Goal: Task Accomplishment & Management: Manage account settings

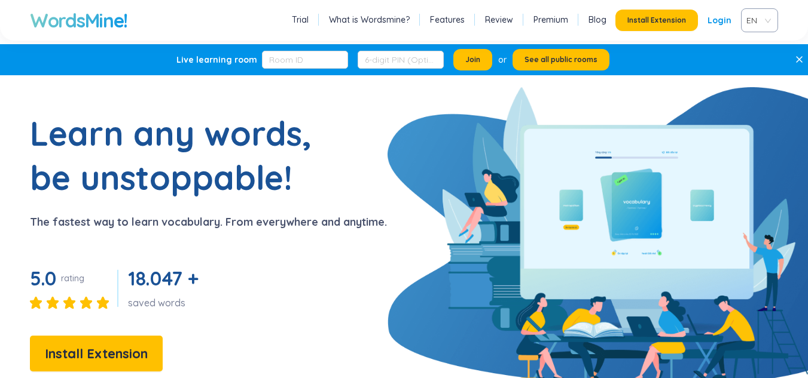
scroll to position [60, 0]
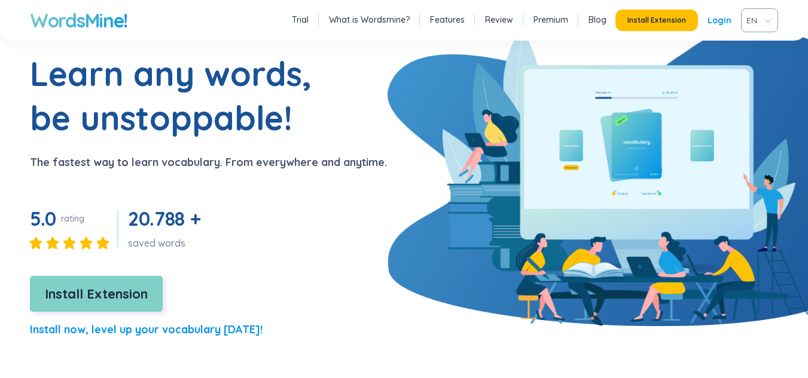
drag, startPoint x: 0, startPoint y: 0, endPoint x: 132, endPoint y: 288, distance: 316.7
click at [132, 288] on span "Install Extension" at bounding box center [96, 294] width 103 height 21
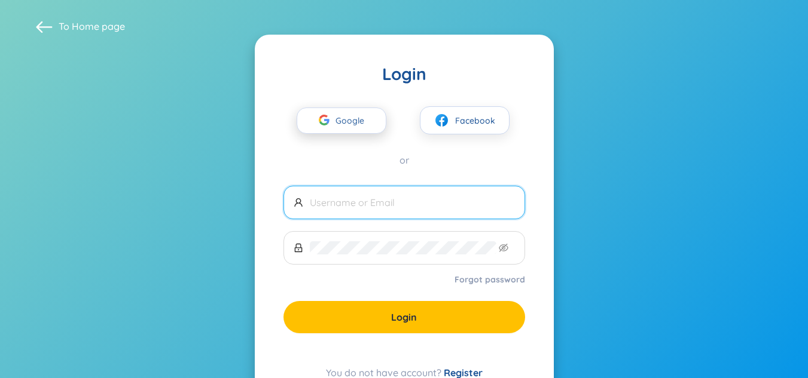
click at [365, 116] on span "Google" at bounding box center [352, 120] width 35 height 25
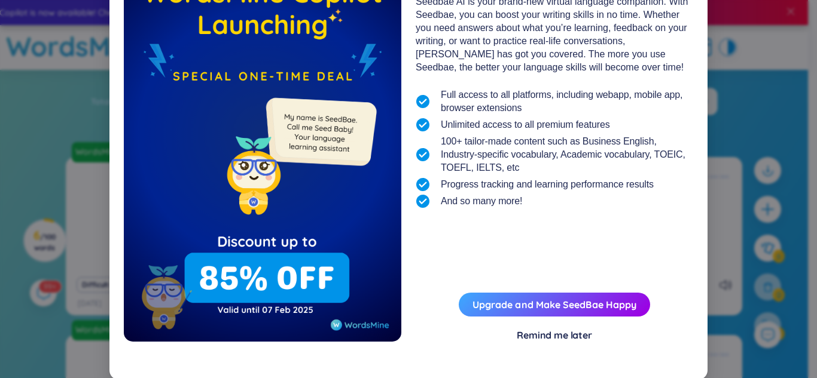
scroll to position [101, 0]
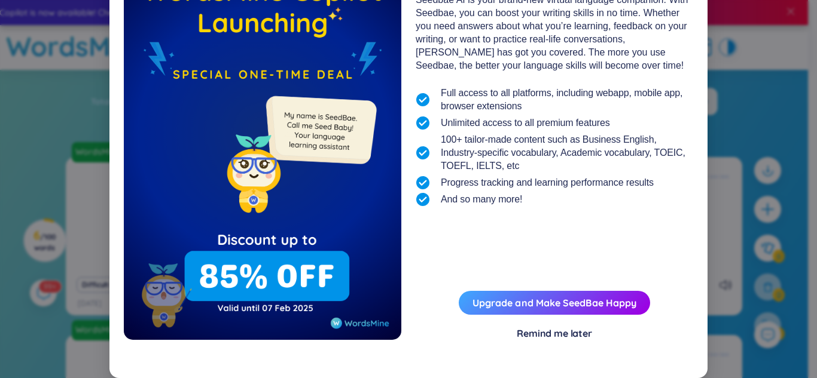
click at [558, 332] on div "Remind me later" at bounding box center [553, 333] width 75 height 13
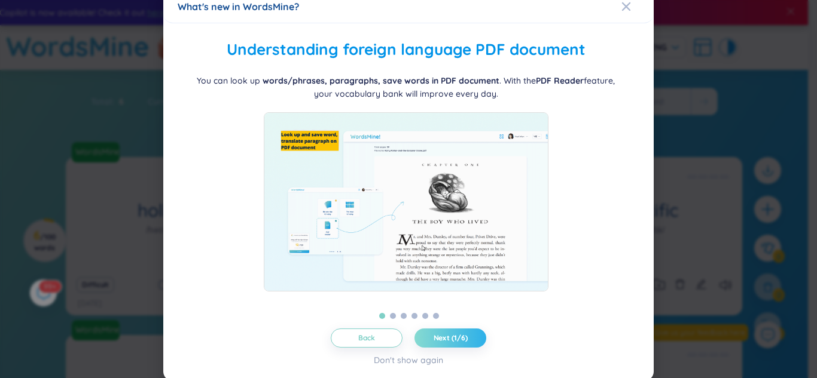
scroll to position [13, 0]
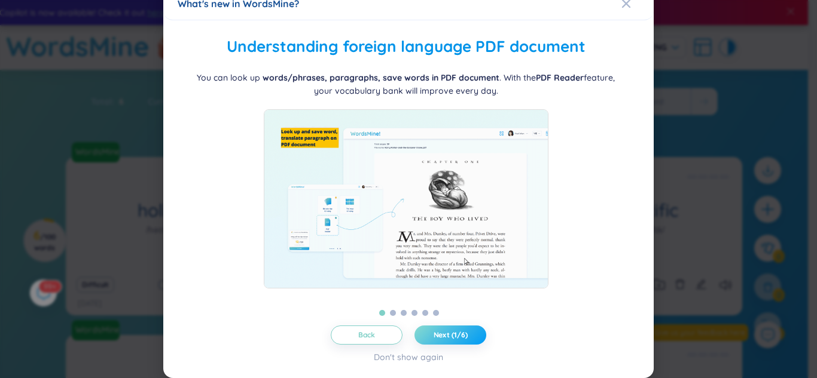
click at [461, 335] on span "Next (1/6)" at bounding box center [450, 336] width 34 height 10
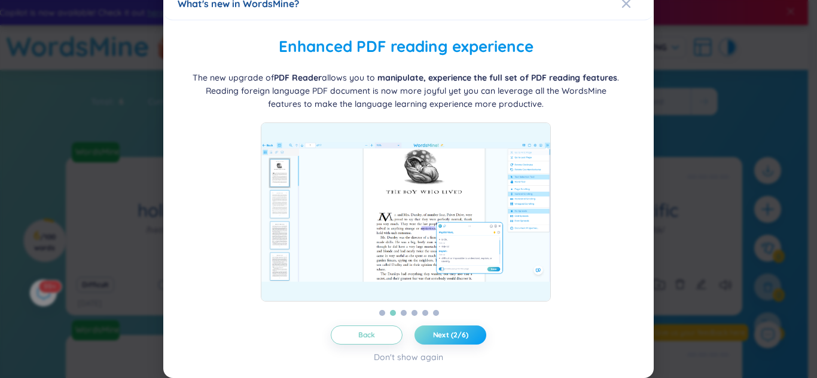
click at [461, 335] on span "Next (2/6)" at bounding box center [450, 336] width 35 height 10
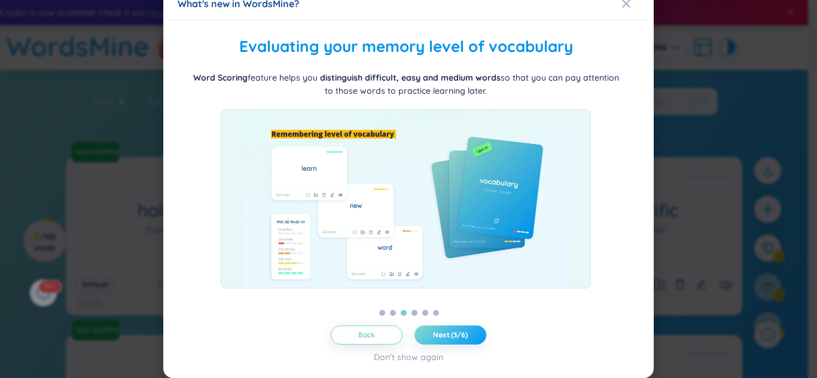
click at [460, 335] on span "Next (3/6)" at bounding box center [450, 336] width 35 height 10
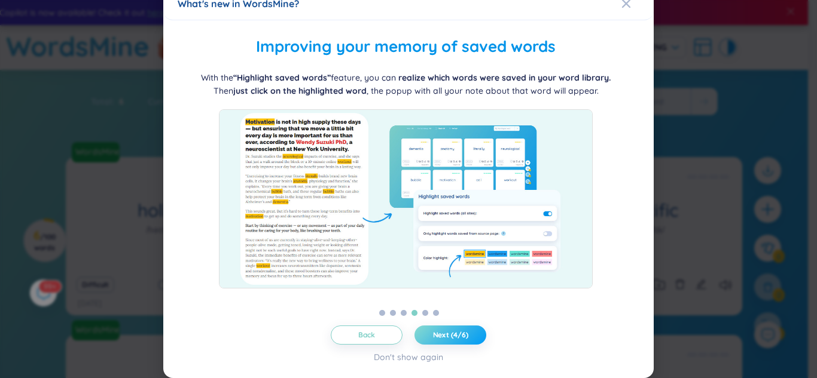
click at [460, 335] on span "Next (4/6)" at bounding box center [450, 336] width 35 height 10
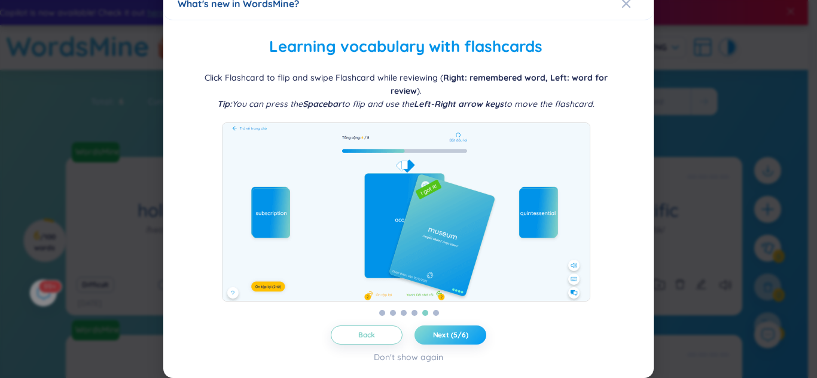
click at [460, 335] on span "Next (5/6)" at bounding box center [450, 336] width 35 height 10
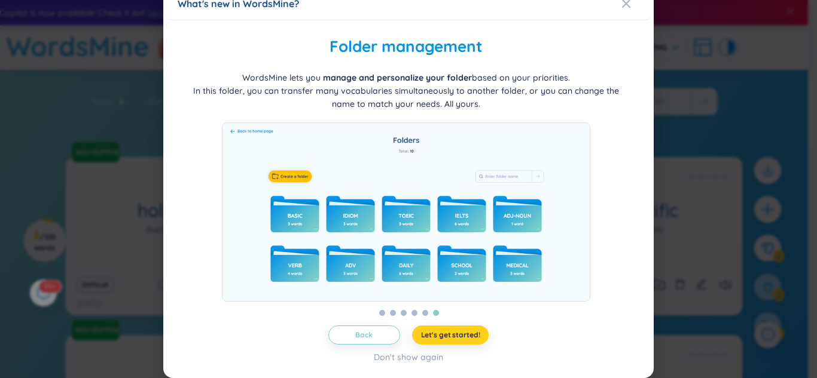
click at [460, 335] on span "Let's get started!" at bounding box center [450, 336] width 59 height 10
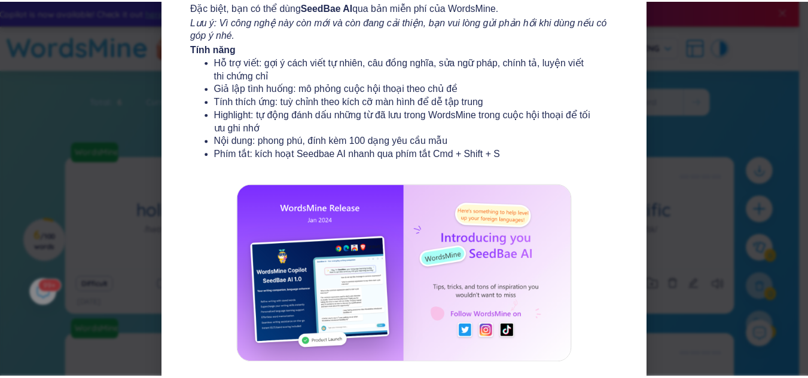
scroll to position [0, 0]
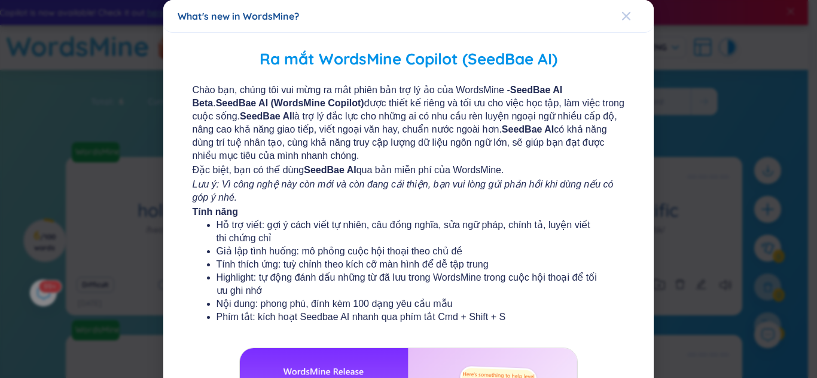
click at [621, 12] on icon "Close" at bounding box center [626, 16] width 10 height 10
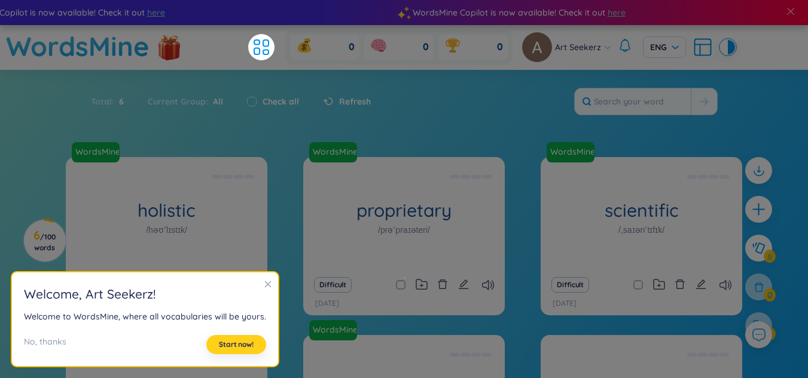
click at [238, 344] on span "Start now!" at bounding box center [236, 345] width 35 height 10
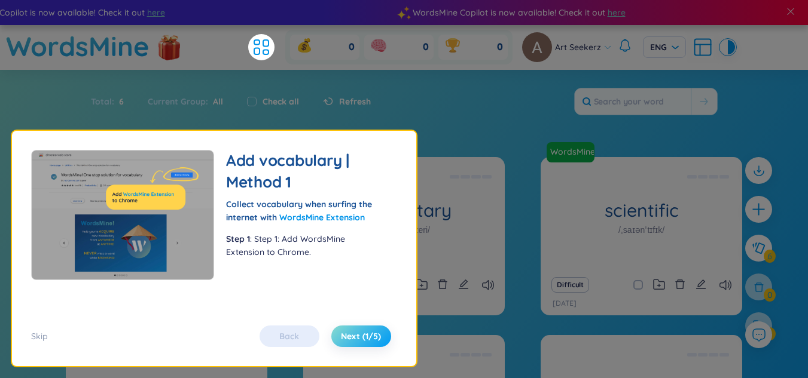
click at [368, 340] on span "Next (1/5)" at bounding box center [361, 337] width 40 height 12
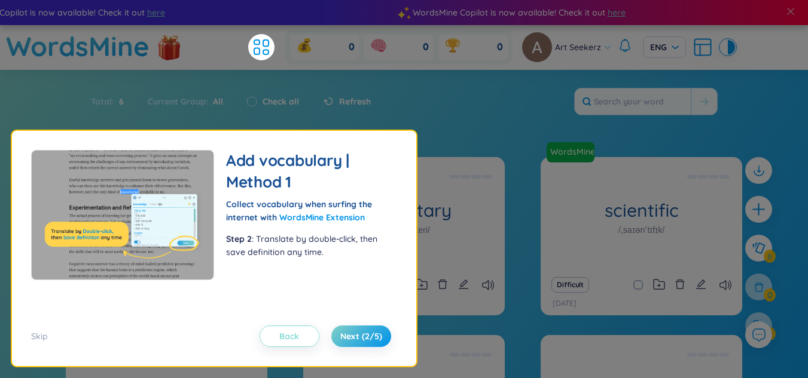
click at [308, 342] on button "Back" at bounding box center [289, 337] width 60 height 22
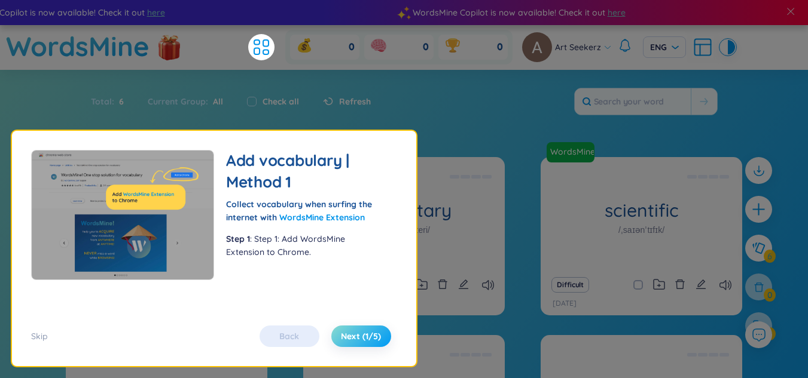
click at [371, 336] on span "Next (1/5)" at bounding box center [361, 337] width 40 height 12
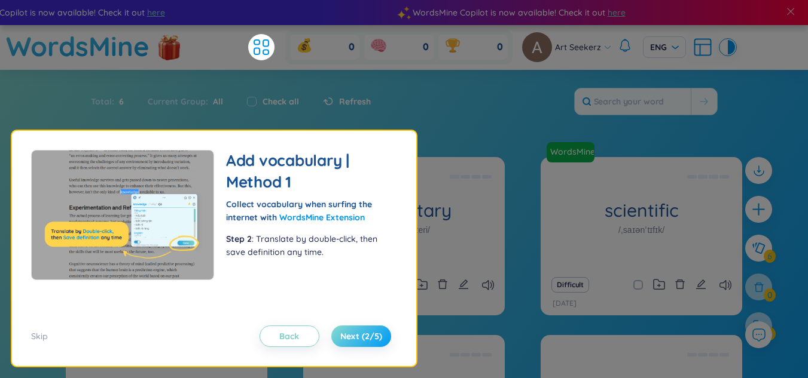
click at [365, 332] on span "Next (2/5)" at bounding box center [361, 337] width 42 height 12
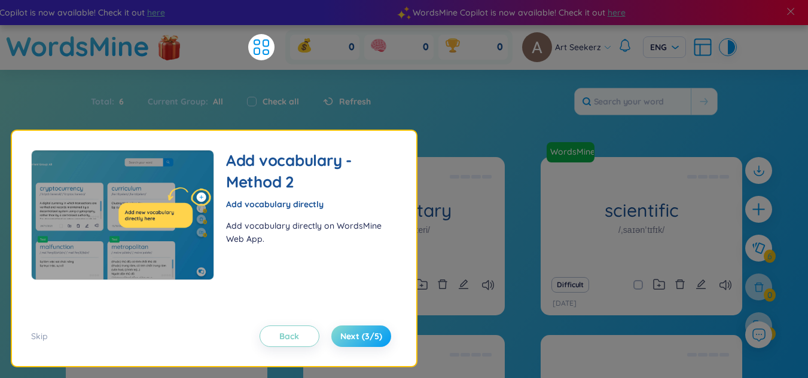
click at [364, 332] on span "Next (3/5)" at bounding box center [361, 337] width 42 height 12
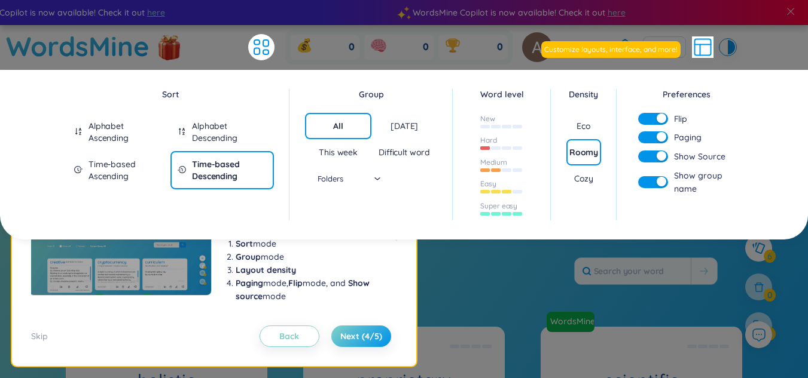
drag, startPoint x: 371, startPoint y: 277, endPoint x: 384, endPoint y: 262, distance: 19.1
click at [371, 276] on ol "Sort mode Group mode Layout density Paging mode, Flip mode, and Show source mode" at bounding box center [303, 270] width 159 height 66
click at [708, 45] on icon at bounding box center [703, 45] width 16 height 0
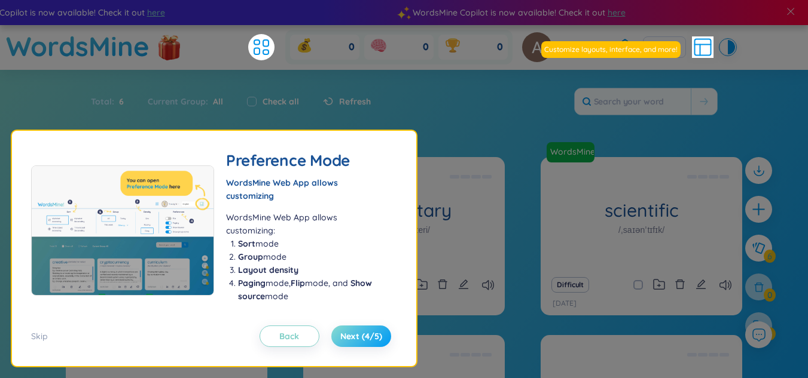
click at [355, 337] on span "Next (4/5)" at bounding box center [361, 337] width 42 height 12
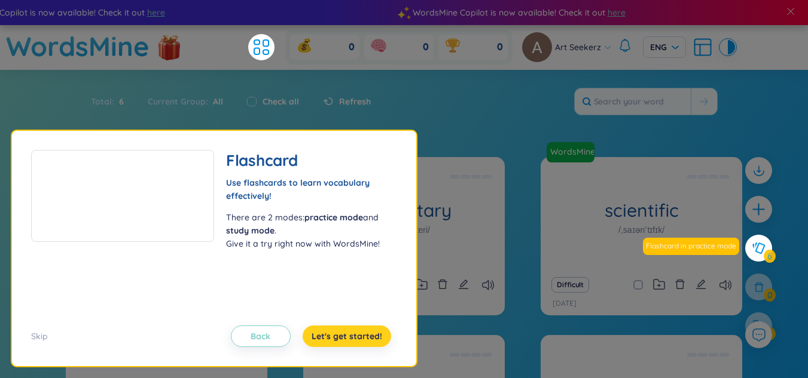
click at [355, 339] on span "Let's get started!" at bounding box center [346, 337] width 71 height 12
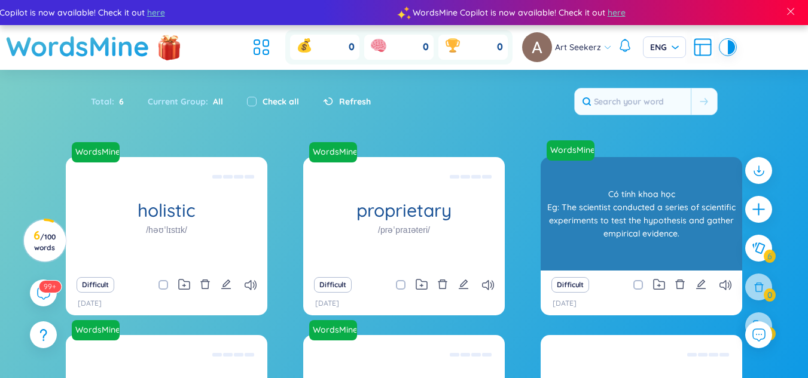
drag, startPoint x: 668, startPoint y: 191, endPoint x: 618, endPoint y: 198, distance: 50.1
click at [651, 191] on div "Có tính khoa học Eg: The scientist conducted a series of scientific experiments…" at bounding box center [640, 214] width 189 height 108
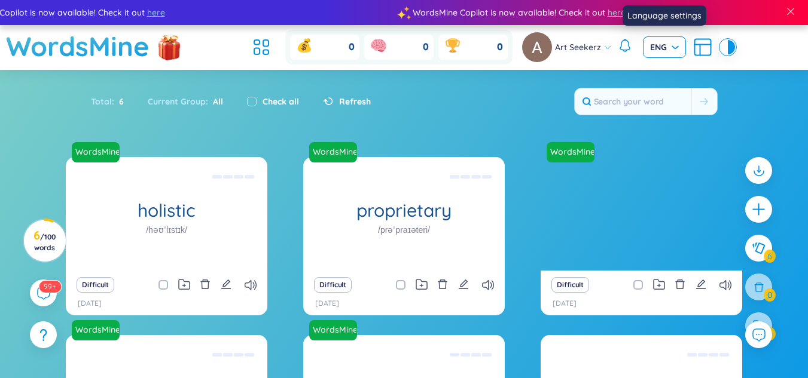
click at [678, 43] on div "ENG" at bounding box center [664, 47] width 43 height 22
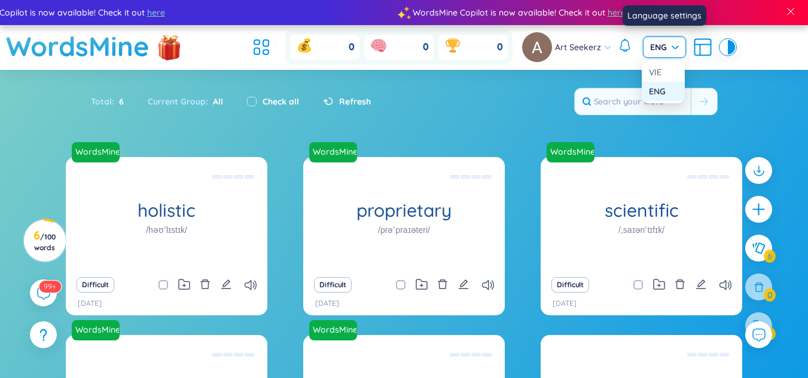
drag, startPoint x: 679, startPoint y: 46, endPoint x: 672, endPoint y: 52, distance: 8.9
click at [680, 46] on div "ENG" at bounding box center [664, 47] width 43 height 22
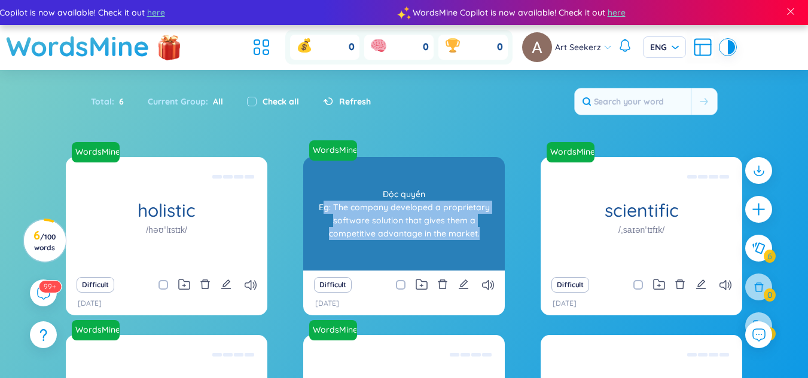
drag, startPoint x: 328, startPoint y: 201, endPoint x: 473, endPoint y: 231, distance: 148.3
click at [473, 231] on div "Độc quyền Eg: The company developed a proprietary software solution that gives …" at bounding box center [403, 214] width 189 height 108
click at [474, 231] on div "Độc quyền Eg: The company developed a proprietary software solution that gives …" at bounding box center [403, 214] width 189 height 108
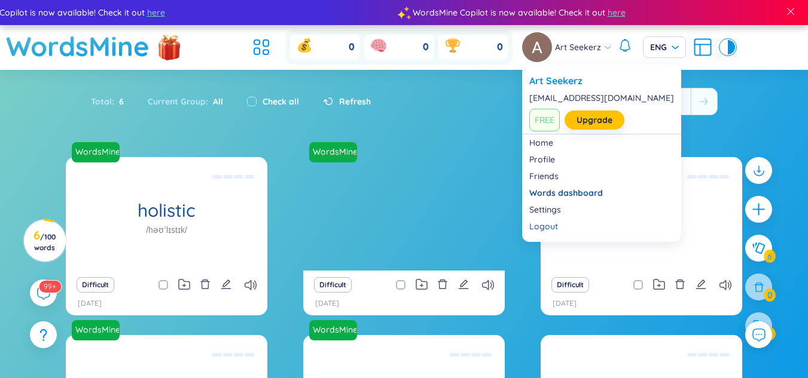
click at [594, 45] on span "Art Seekerz" at bounding box center [578, 47] width 46 height 13
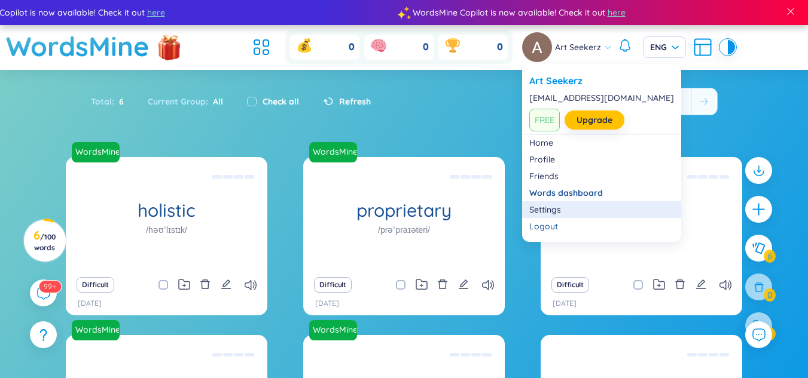
click at [561, 213] on link "Settings" at bounding box center [601, 210] width 145 height 12
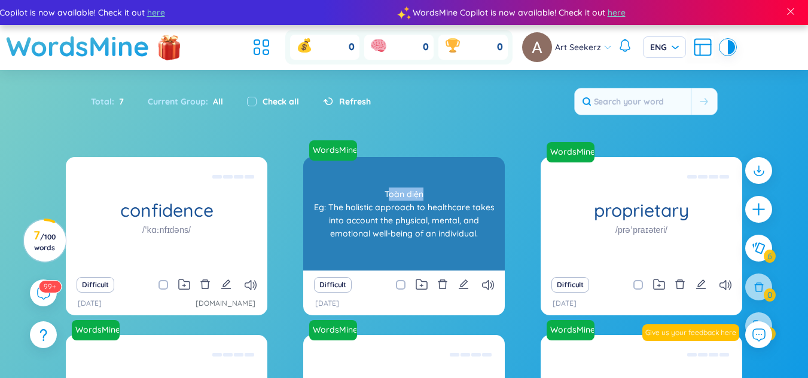
drag, startPoint x: 423, startPoint y: 195, endPoint x: 348, endPoint y: 195, distance: 74.7
click at [348, 195] on div "Toàn diện Eg: The holistic approach to healthcare takes into account the physic…" at bounding box center [403, 214] width 189 height 108
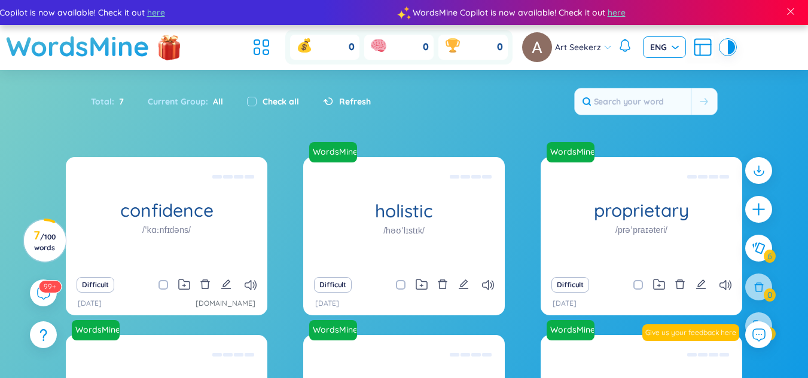
click at [674, 50] on span "ENG" at bounding box center [664, 47] width 29 height 12
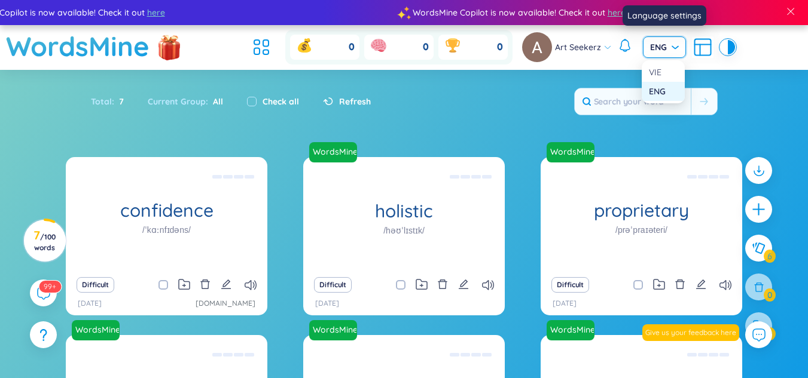
click at [674, 50] on span "ENG" at bounding box center [664, 47] width 29 height 12
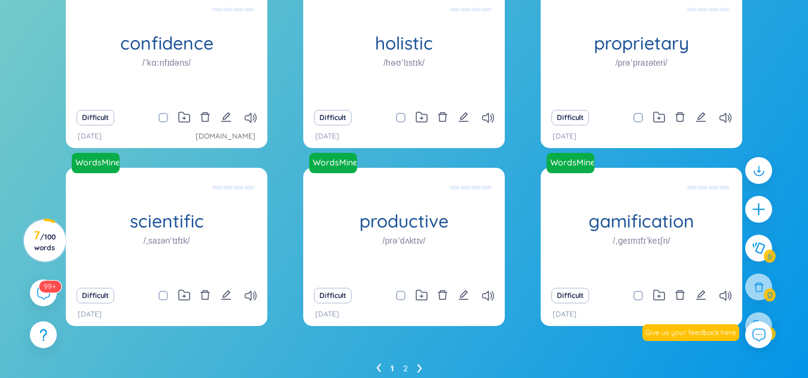
scroll to position [215, 0]
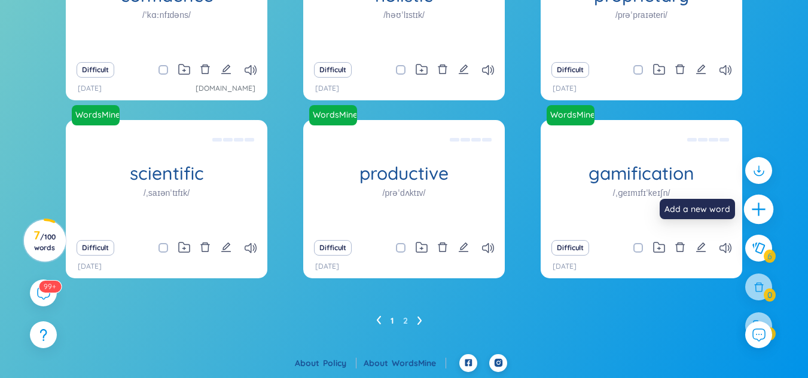
click at [766, 208] on icon "plus" at bounding box center [758, 209] width 17 height 17
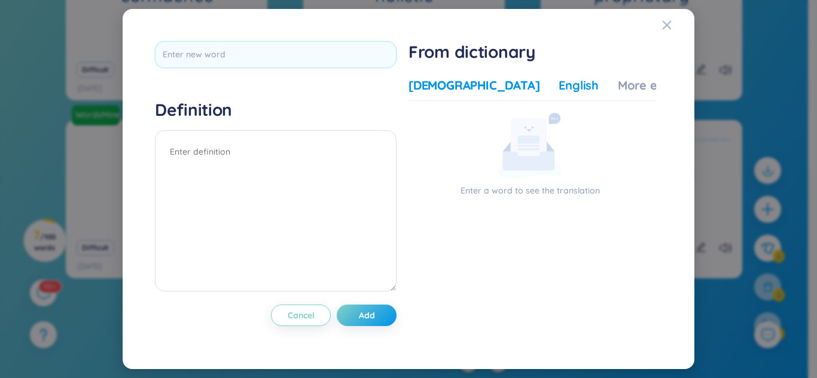
click at [558, 85] on div "English" at bounding box center [578, 85] width 40 height 17
click at [466, 76] on div "Vietnamese English More examples Enter a word to see the translation Enter a wo…" at bounding box center [531, 204] width 247 height 265
drag, startPoint x: 480, startPoint y: 82, endPoint x: 556, endPoint y: 78, distance: 76.1
click at [482, 84] on div "Vietnamese English More examples" at bounding box center [556, 89] width 296 height 24
click at [644, 38] on div "Definition Cancel Add From dictionary Vietnamese English More examples Enter a …" at bounding box center [408, 189] width 519 height 308
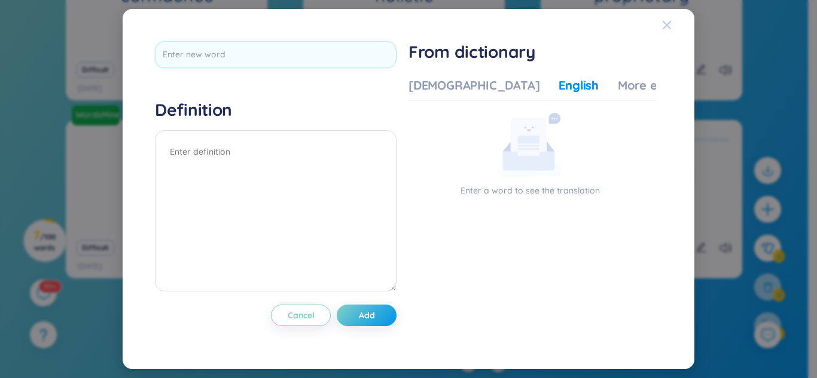
click at [676, 19] on span "Close" at bounding box center [678, 25] width 32 height 32
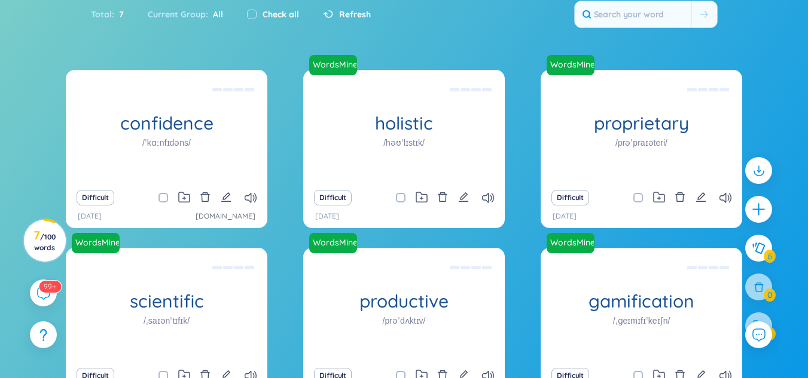
scroll to position [0, 0]
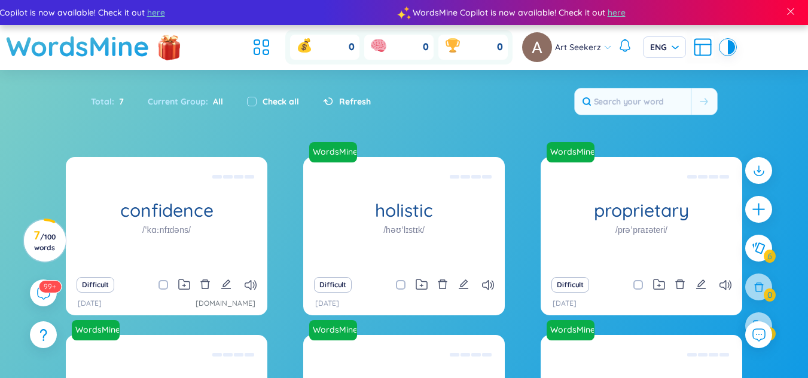
click at [703, 45] on icon at bounding box center [703, 45] width 16 height 0
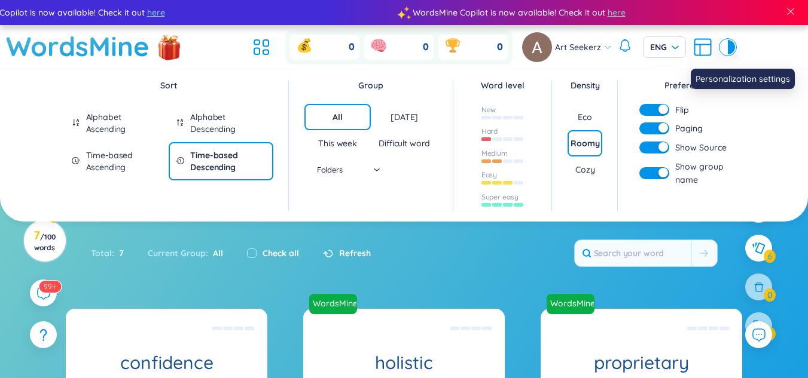
click at [703, 45] on icon at bounding box center [703, 45] width 16 height 0
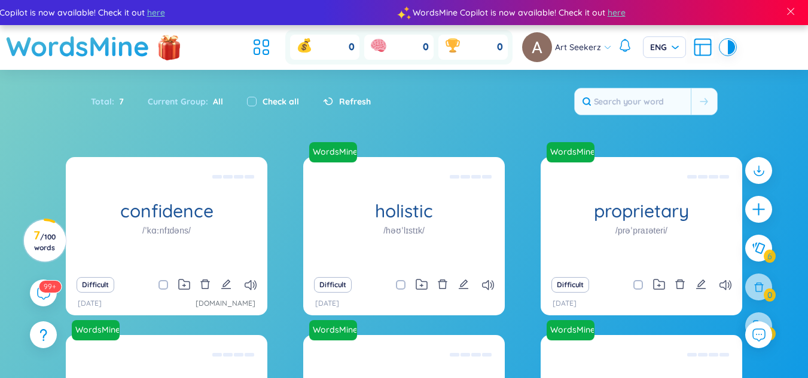
click at [753, 42] on header "WordsMine 0 0 0 Art Seekerz ENG" at bounding box center [404, 47] width 808 height 45
click at [737, 45] on header "WordsMine 0 0 0 Art Seekerz ENG" at bounding box center [404, 47] width 808 height 45
click at [733, 46] on header "WordsMine 0 0 0 Art Seekerz ENG" at bounding box center [404, 47] width 808 height 45
click at [733, 46] on div at bounding box center [730, 47] width 7 height 14
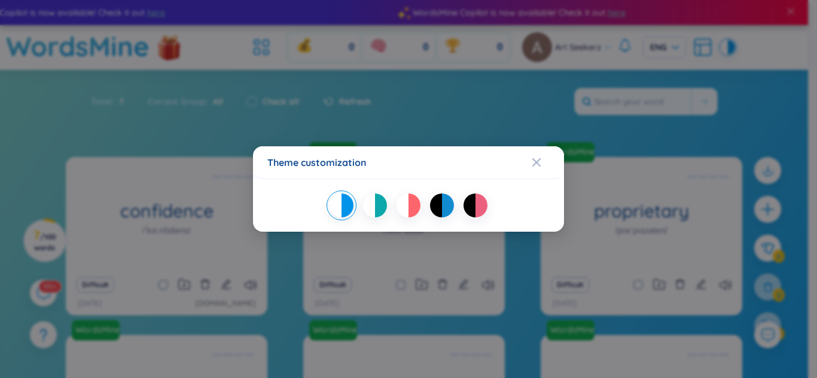
click at [733, 46] on div "Theme customization" at bounding box center [408, 189] width 817 height 378
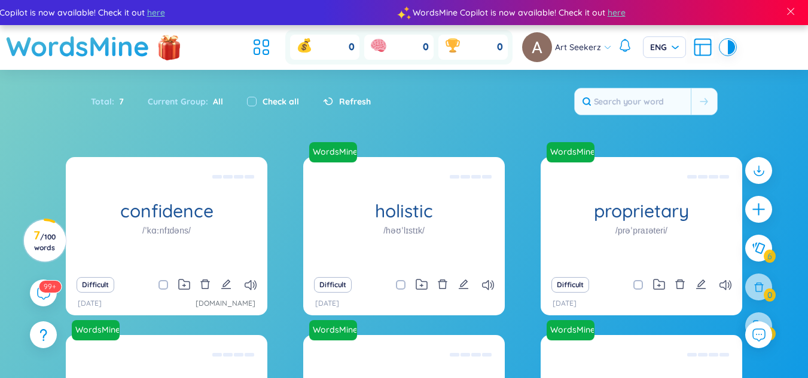
click at [627, 49] on icon at bounding box center [624, 45] width 14 height 14
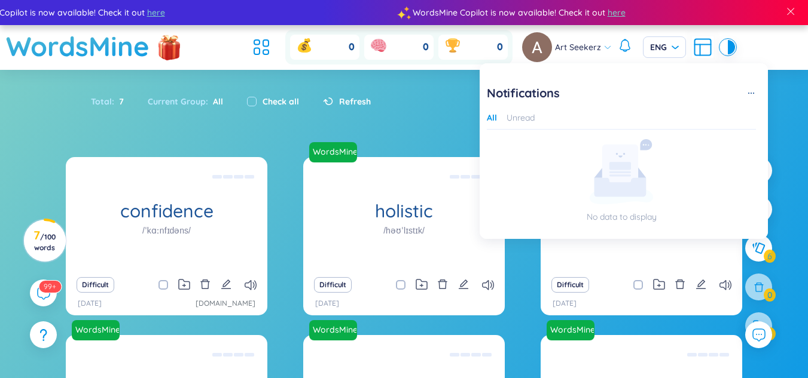
click at [627, 49] on icon at bounding box center [624, 45] width 14 height 14
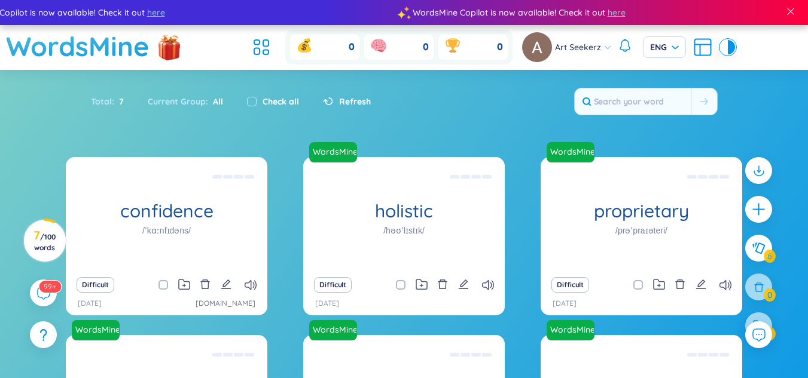
click at [587, 45] on span "Art Seekerz" at bounding box center [578, 47] width 46 height 13
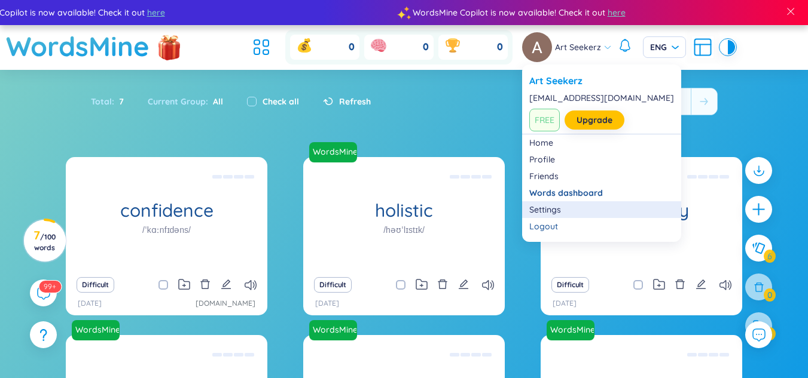
click at [571, 207] on link "Settings" at bounding box center [601, 210] width 145 height 12
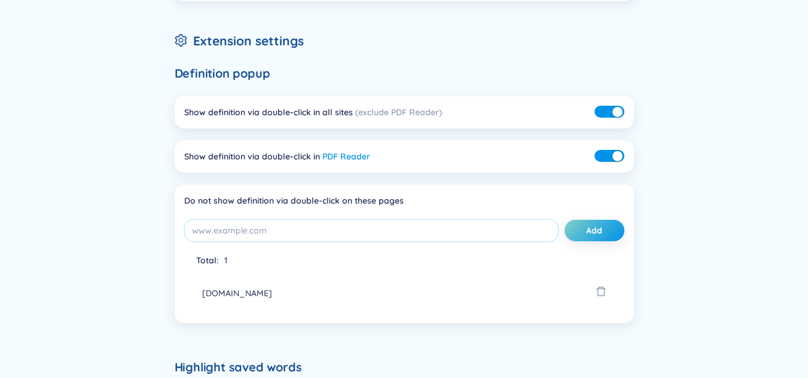
scroll to position [239, 0]
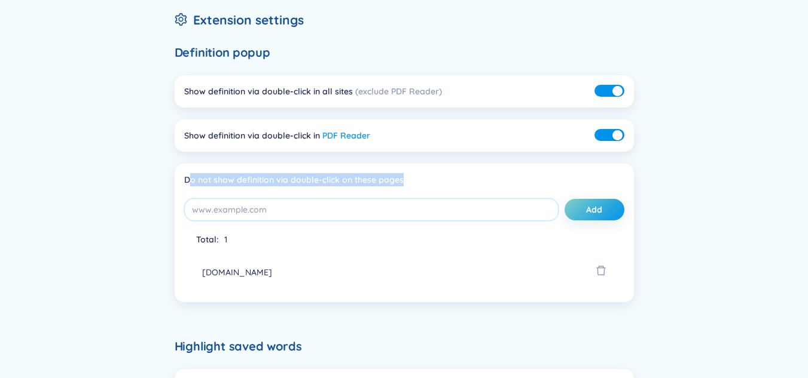
drag, startPoint x: 189, startPoint y: 182, endPoint x: 419, endPoint y: 175, distance: 229.6
click at [418, 175] on div "Do not show definition via double-click on these pages" at bounding box center [404, 179] width 440 height 13
click at [418, 176] on div "Do not show definition via double-click on these pages" at bounding box center [404, 179] width 440 height 13
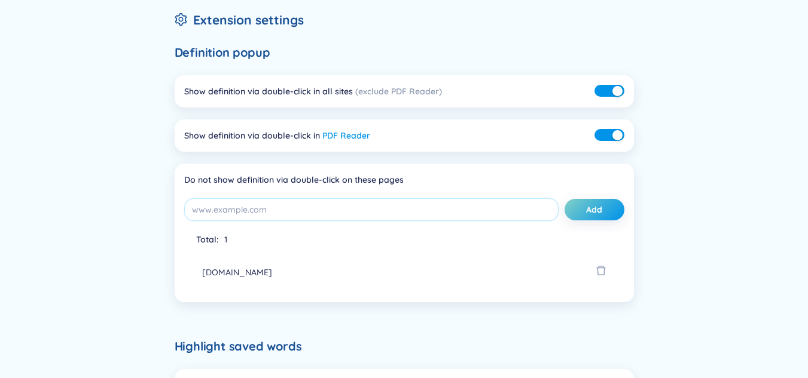
click at [277, 133] on div "Show definition via double-click in PDF Reader" at bounding box center [277, 135] width 186 height 13
drag, startPoint x: 304, startPoint y: 97, endPoint x: 436, endPoint y: 94, distance: 132.1
click at [411, 94] on div "Show definition via double-click in all sites (exclude PDF Reader)" at bounding box center [313, 91] width 258 height 13
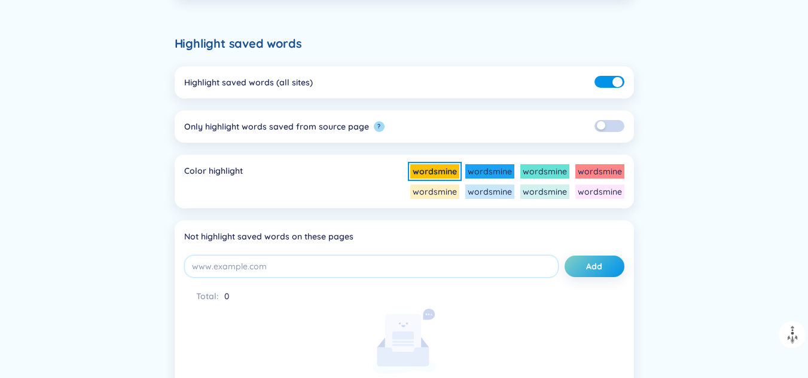
scroll to position [539, 0]
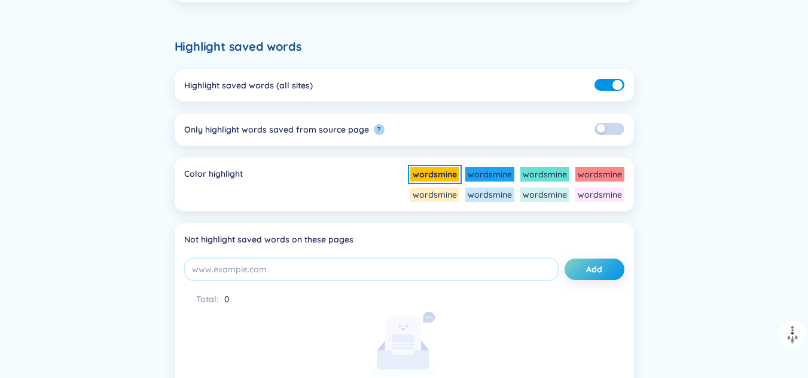
drag, startPoint x: 246, startPoint y: 126, endPoint x: 261, endPoint y: 126, distance: 15.0
click at [250, 126] on div "Only highlight words saved from source page" at bounding box center [276, 129] width 185 height 13
click at [262, 126] on div "Only highlight words saved from source page" at bounding box center [276, 129] width 185 height 13
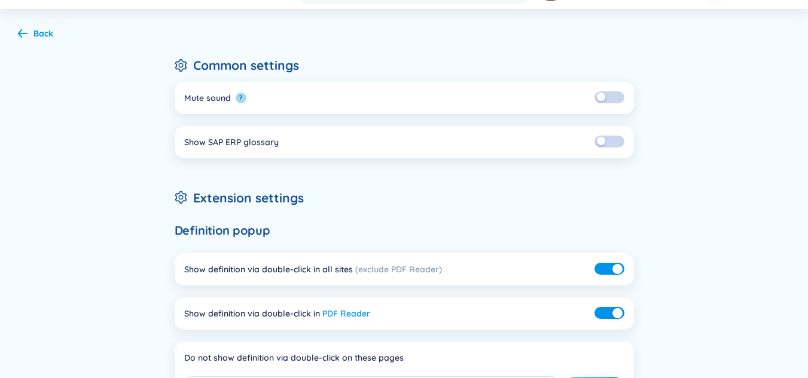
scroll to position [1, 0]
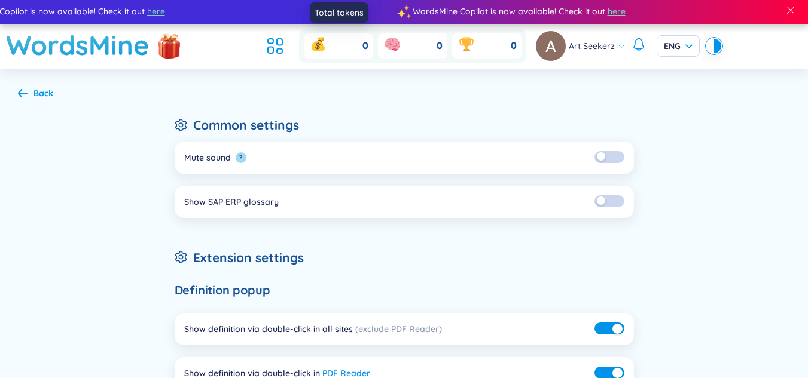
click at [259, 44] on header "WordsMine 0 0 0 Art Seekerz ENG" at bounding box center [404, 46] width 808 height 45
click at [273, 44] on icon at bounding box center [270, 41] width 5 height 5
